Goal: Navigation & Orientation: Find specific page/section

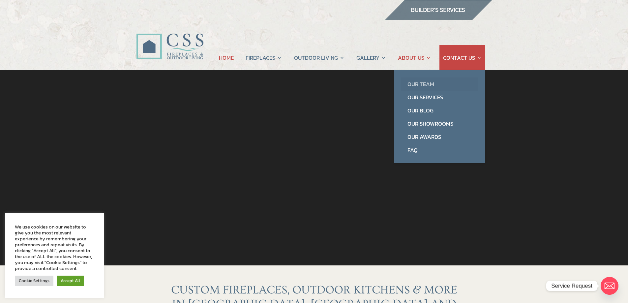
click at [411, 80] on link "Our Team" at bounding box center [440, 84] width 78 height 13
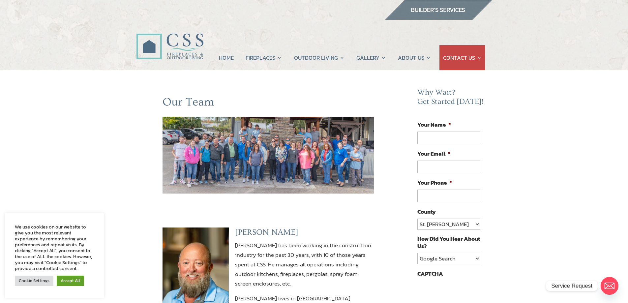
click at [286, 131] on img at bounding box center [269, 155] width 212 height 77
click at [294, 166] on img at bounding box center [269, 155] width 212 height 77
